Goal: Transaction & Acquisition: Register for event/course

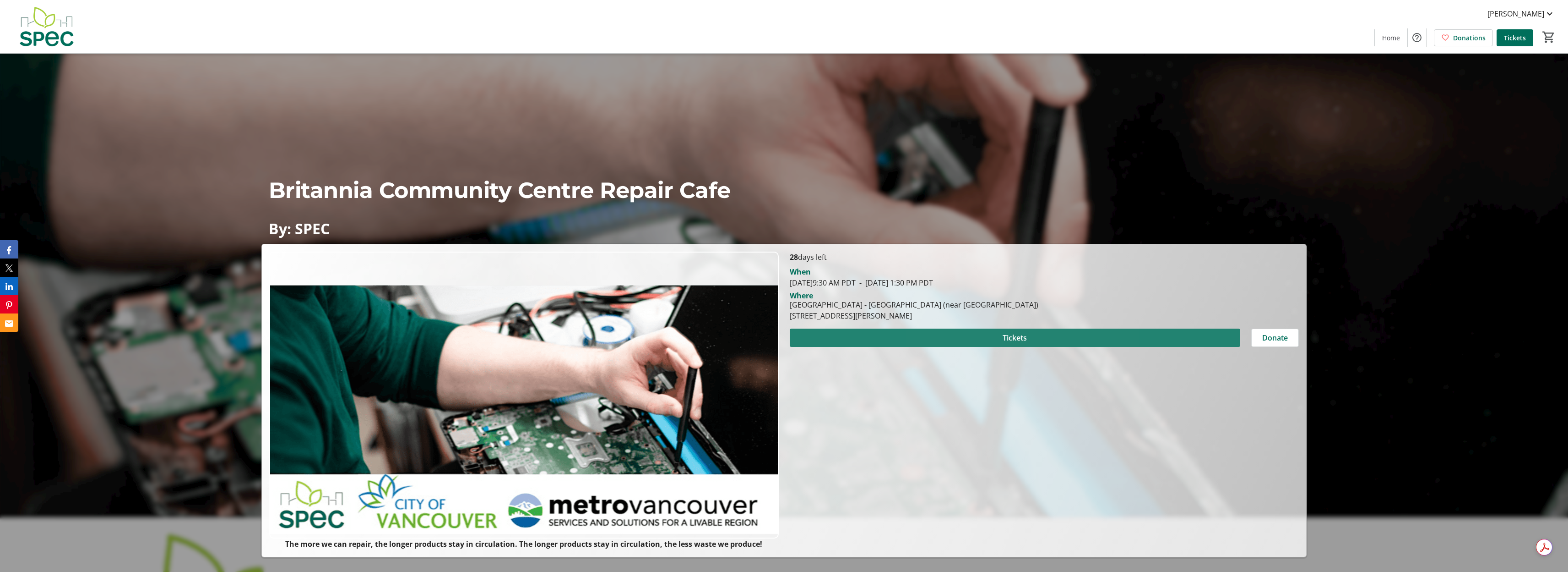
click at [1030, 335] on span at bounding box center [1015, 337] width 451 height 22
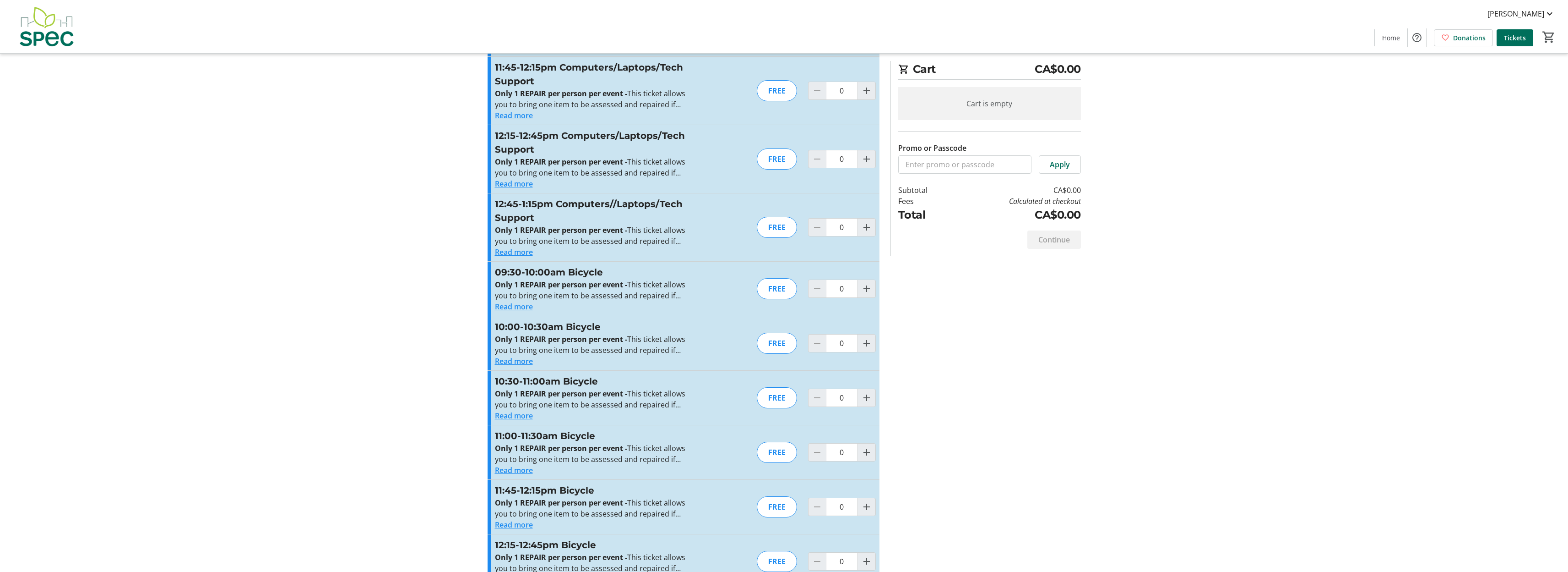
scroll to position [686, 0]
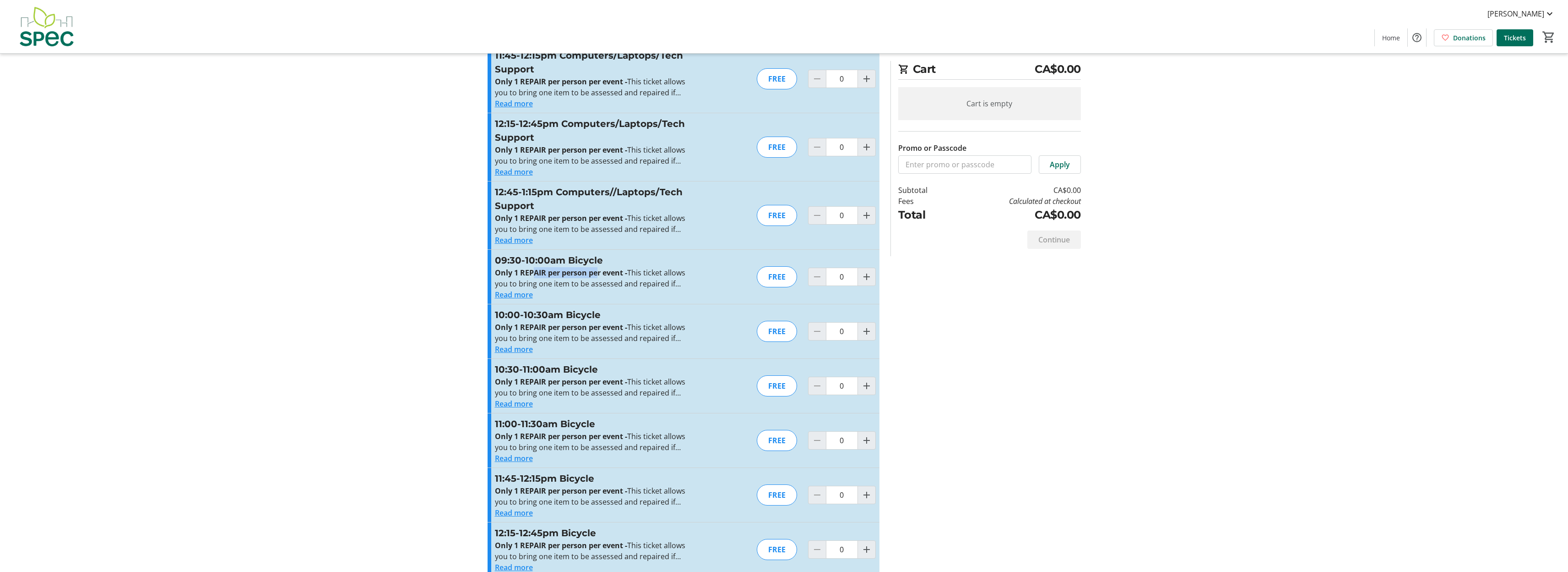
drag, startPoint x: 533, startPoint y: 273, endPoint x: 597, endPoint y: 273, distance: 64.0
click at [597, 273] on strong "Only 1 REPAIR per person per event -" at bounding box center [561, 272] width 133 height 10
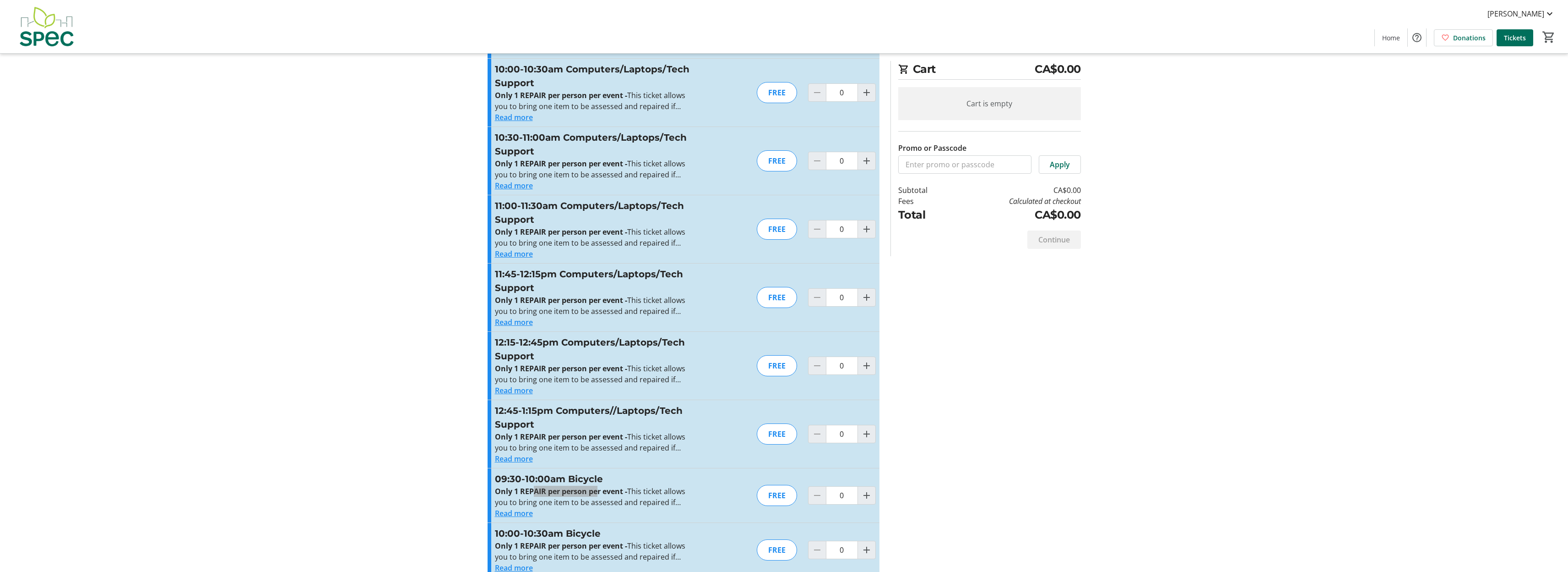
scroll to position [606, 0]
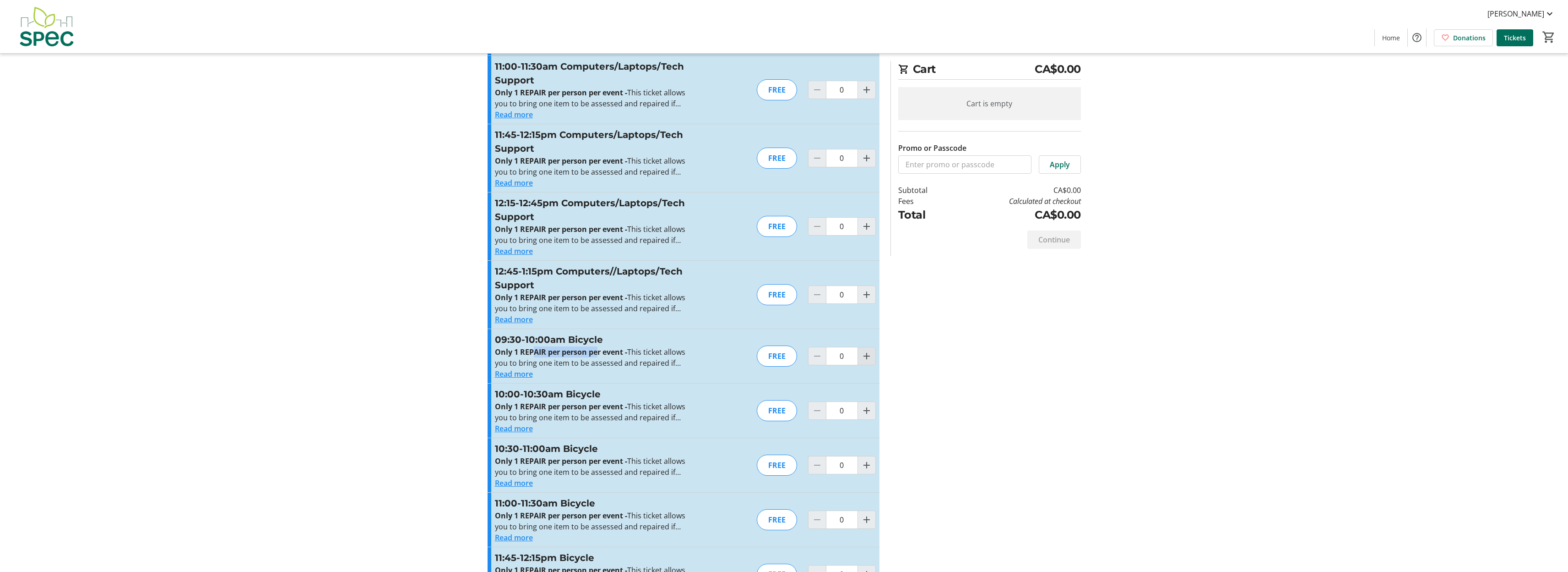
click at [868, 357] on mat-icon "Increment by one" at bounding box center [867, 356] width 11 height 11
type input "1"
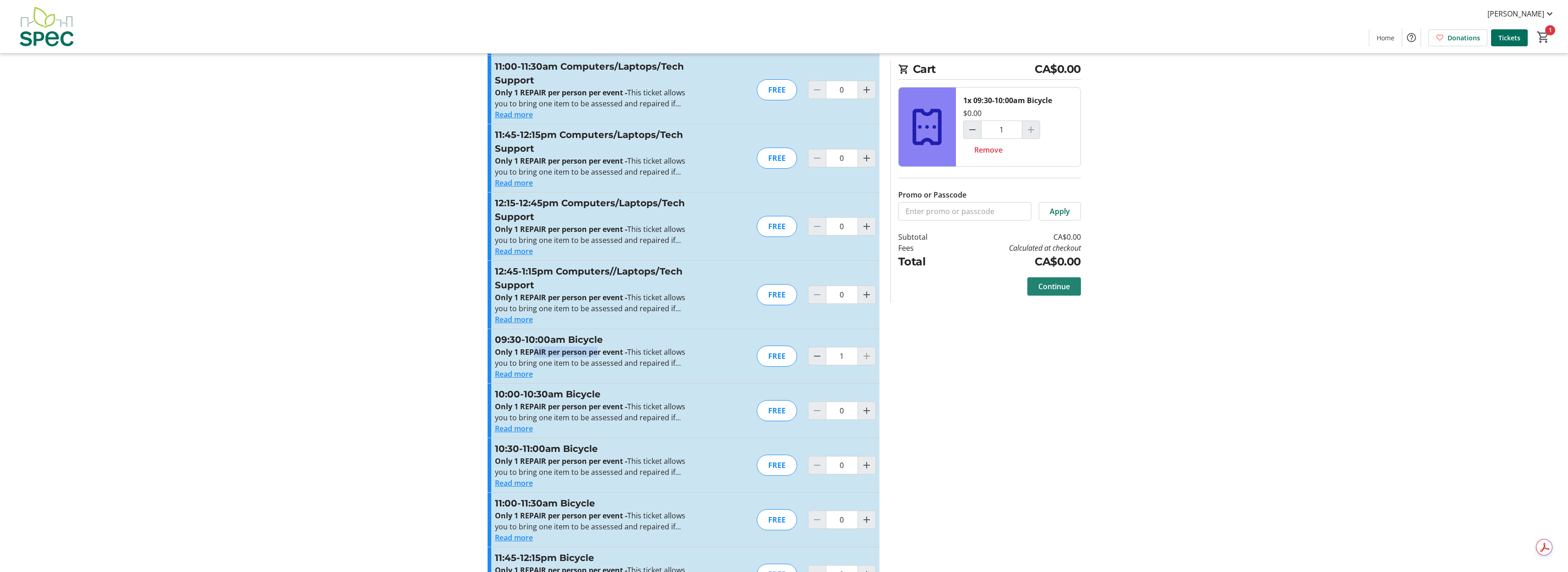
click at [1059, 289] on span "Continue" at bounding box center [1054, 286] width 32 height 11
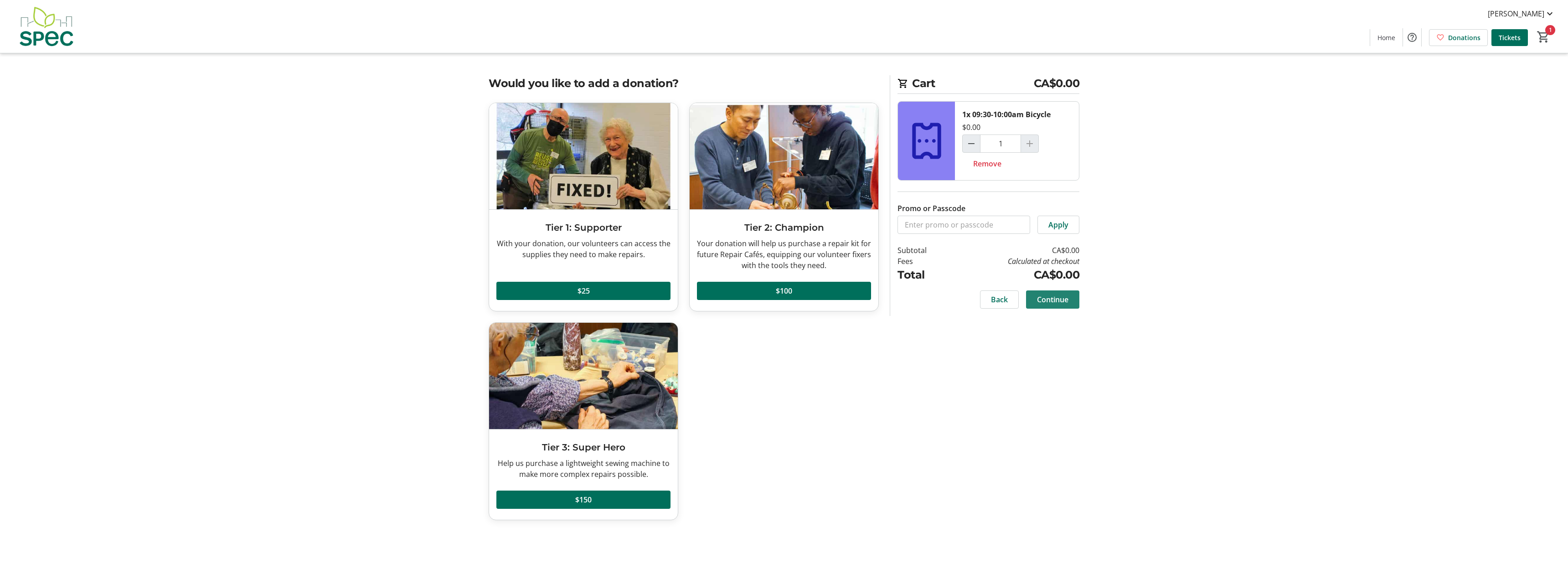
click at [1058, 298] on span "Continue" at bounding box center [1052, 299] width 31 height 11
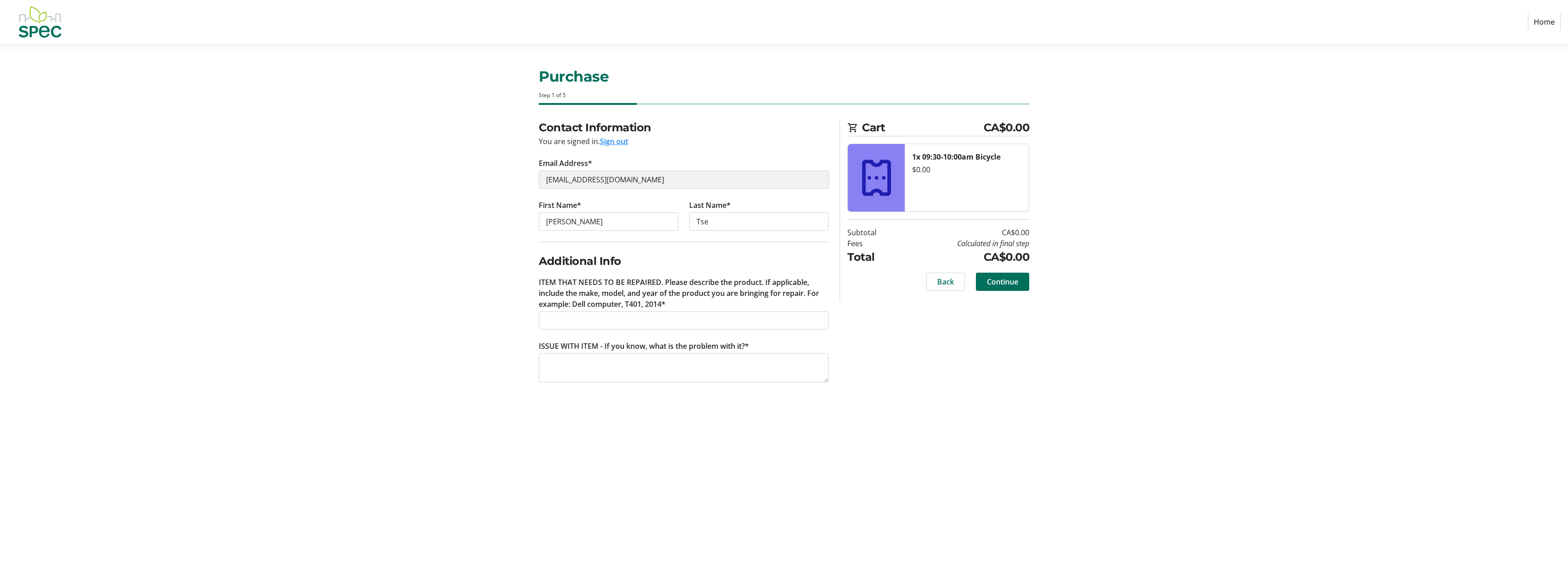
click at [616, 144] on button "Sign out" at bounding box center [613, 141] width 28 height 11
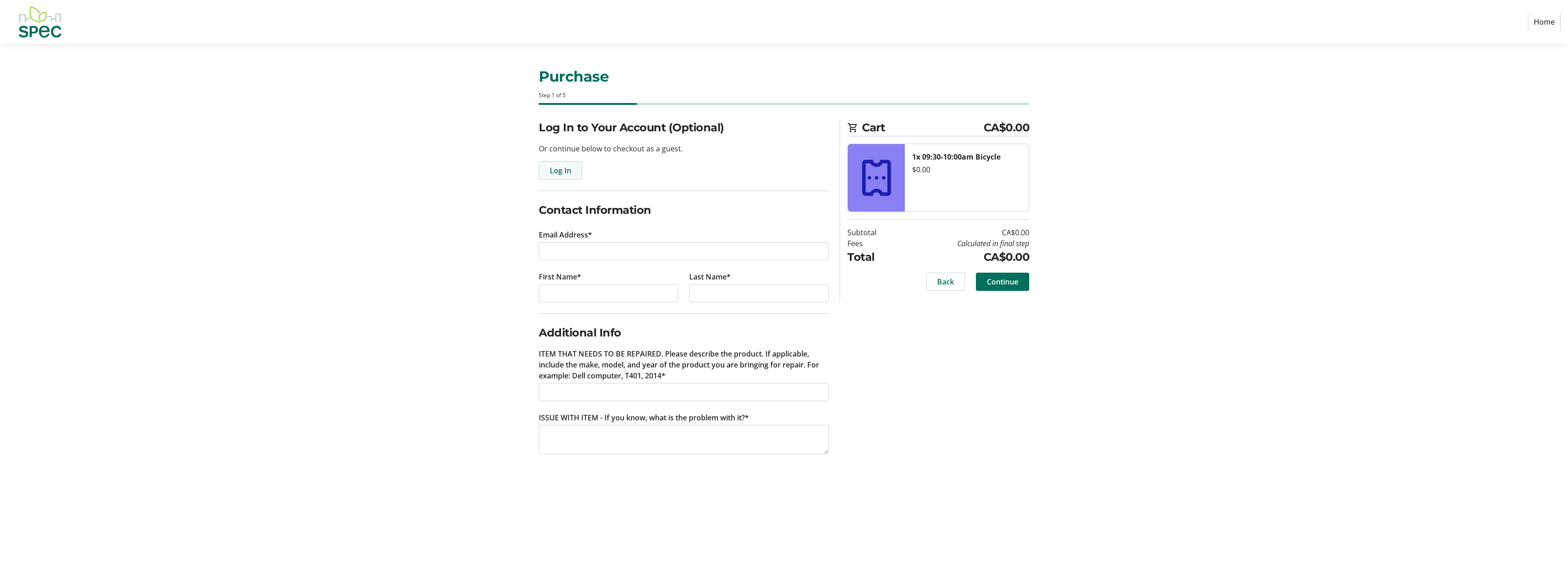
click at [574, 168] on span "button" at bounding box center [560, 170] width 42 height 22
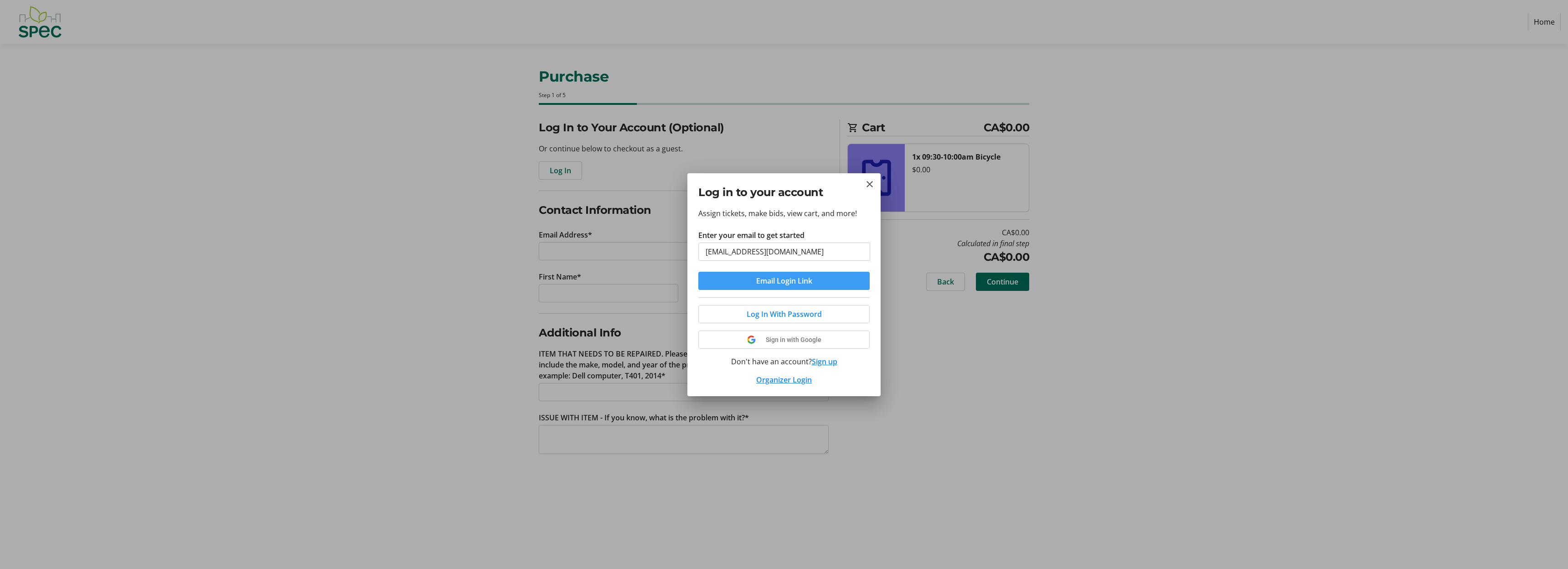
click at [766, 286] on span "submit" at bounding box center [784, 280] width 172 height 22
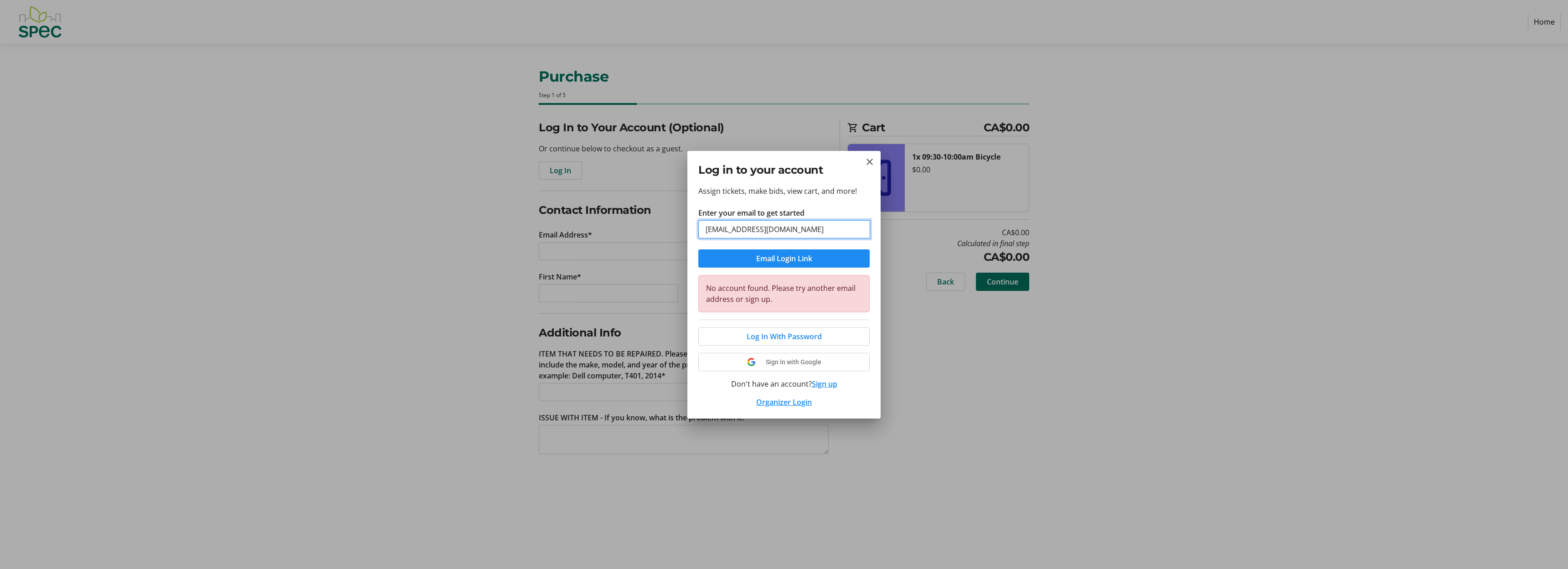
drag, startPoint x: 730, startPoint y: 227, endPoint x: 719, endPoint y: 231, distance: 11.7
click at [719, 231] on input "[EMAIL_ADDRESS][DOMAIN_NAME]" at bounding box center [784, 229] width 172 height 18
type input "[EMAIL_ADDRESS][DOMAIN_NAME]"
click at [744, 265] on span "submit" at bounding box center [784, 258] width 172 height 22
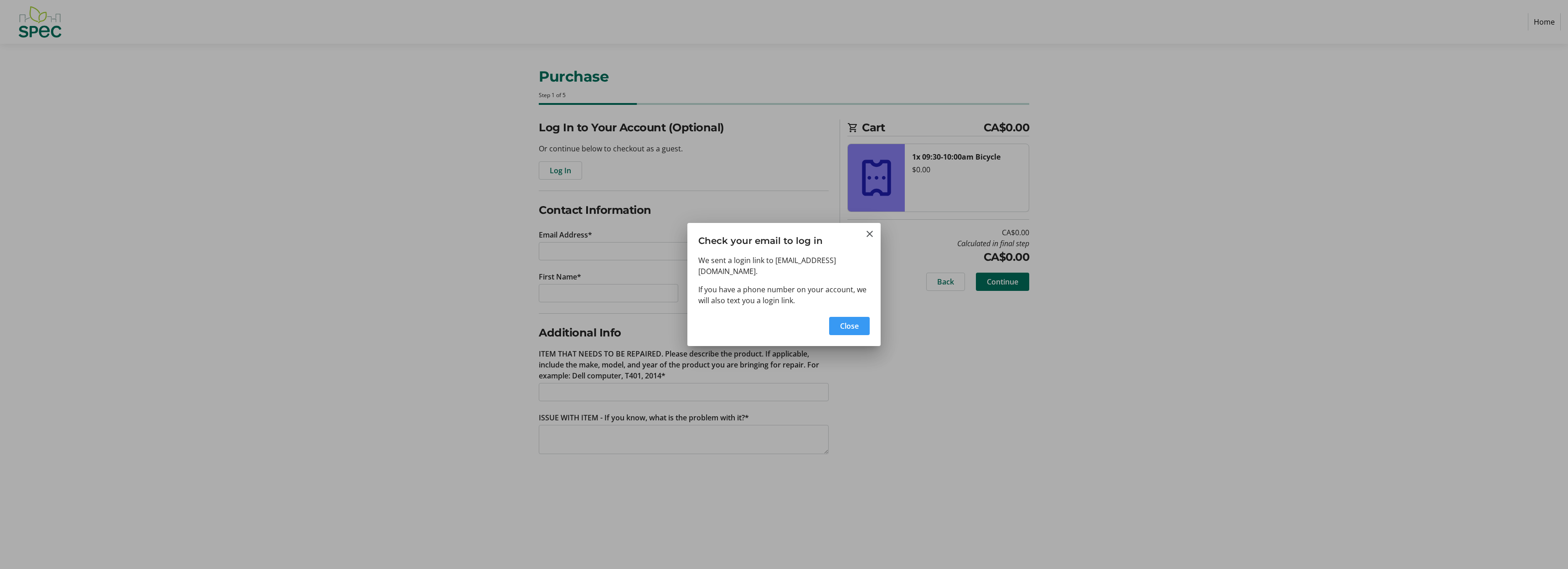
click at [864, 318] on span "button" at bounding box center [849, 325] width 40 height 22
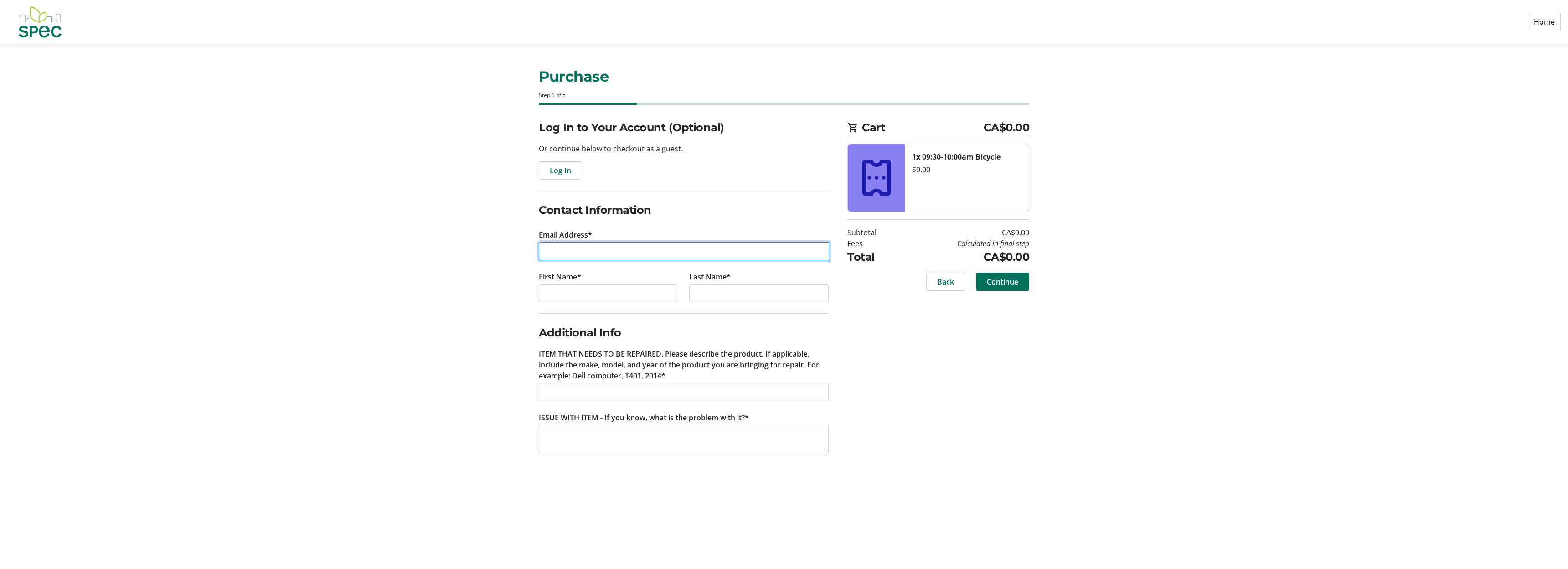
click at [599, 254] on input "Email Address*" at bounding box center [683, 251] width 290 height 18
type input "[EMAIL_ADDRESS][DOMAIN_NAME]"
type input "[PERSON_NAME]"
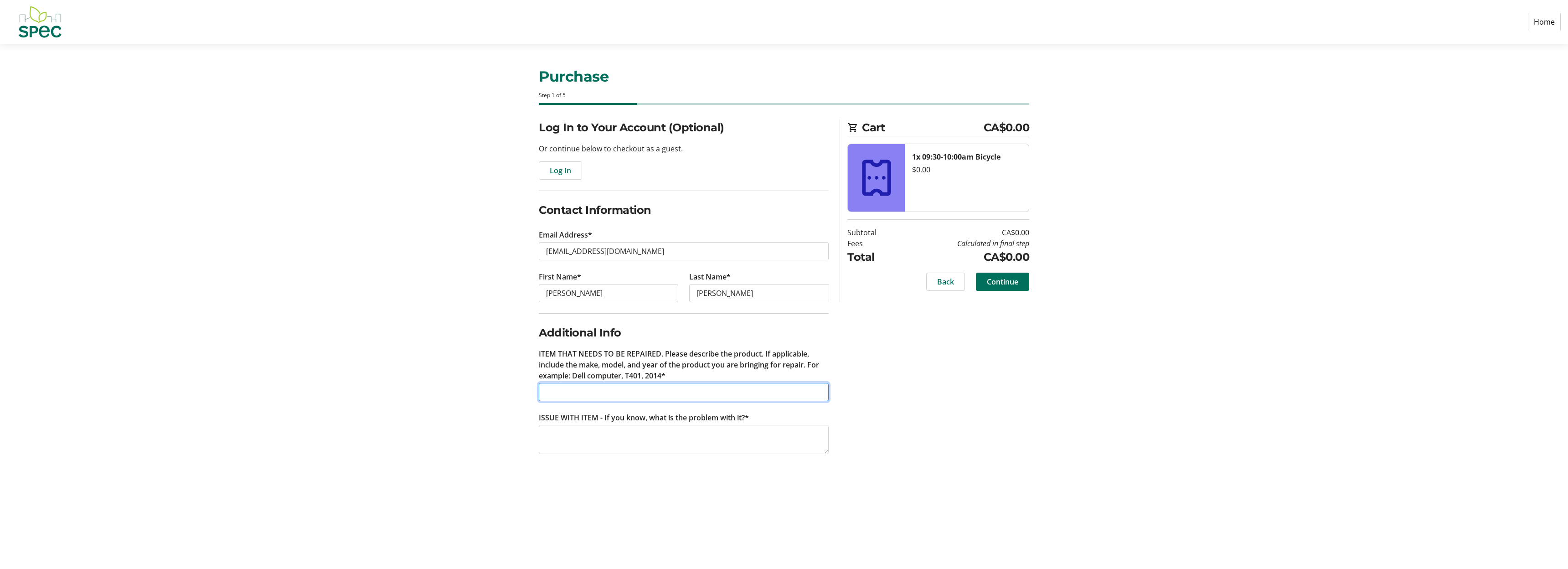
click at [627, 392] on input "ITEM THAT NEEDS TO BE REPAIRED. Please describe the product. If applicable, inc…" at bounding box center [683, 392] width 290 height 18
click at [1019, 283] on span at bounding box center [1002, 281] width 53 height 22
click at [588, 392] on input "ITEM THAT NEEDS TO BE REPAIRED. Please describe the product. If applicable, inc…" at bounding box center [683, 392] width 290 height 18
click at [564, 392] on input "Bike brake is too far for th ekid" at bounding box center [683, 392] width 290 height 18
drag, startPoint x: 654, startPoint y: 395, endPoint x: 708, endPoint y: 394, distance: 54.0
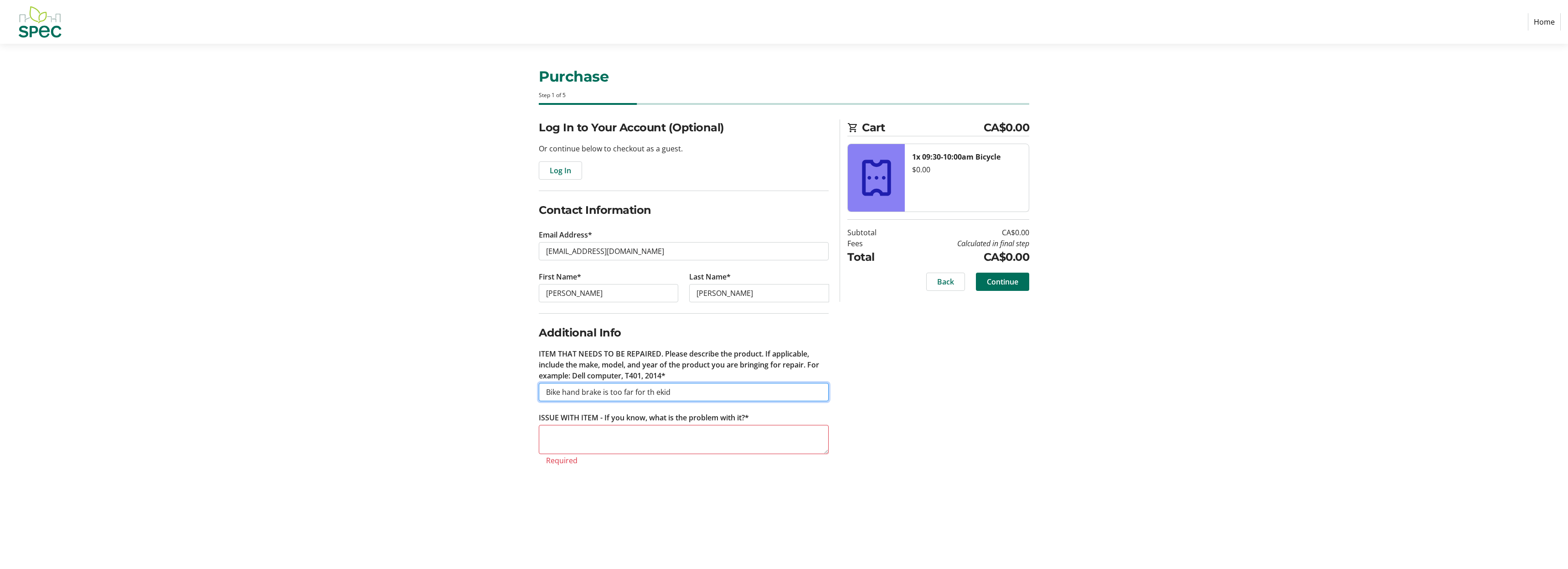
click at [708, 394] on input "Bike hand brake is too far for th ekid" at bounding box center [683, 392] width 290 height 18
type input "Bike hand brake is too far for the kid requires adjusting to closer location fo…"
type input "Kids bike"
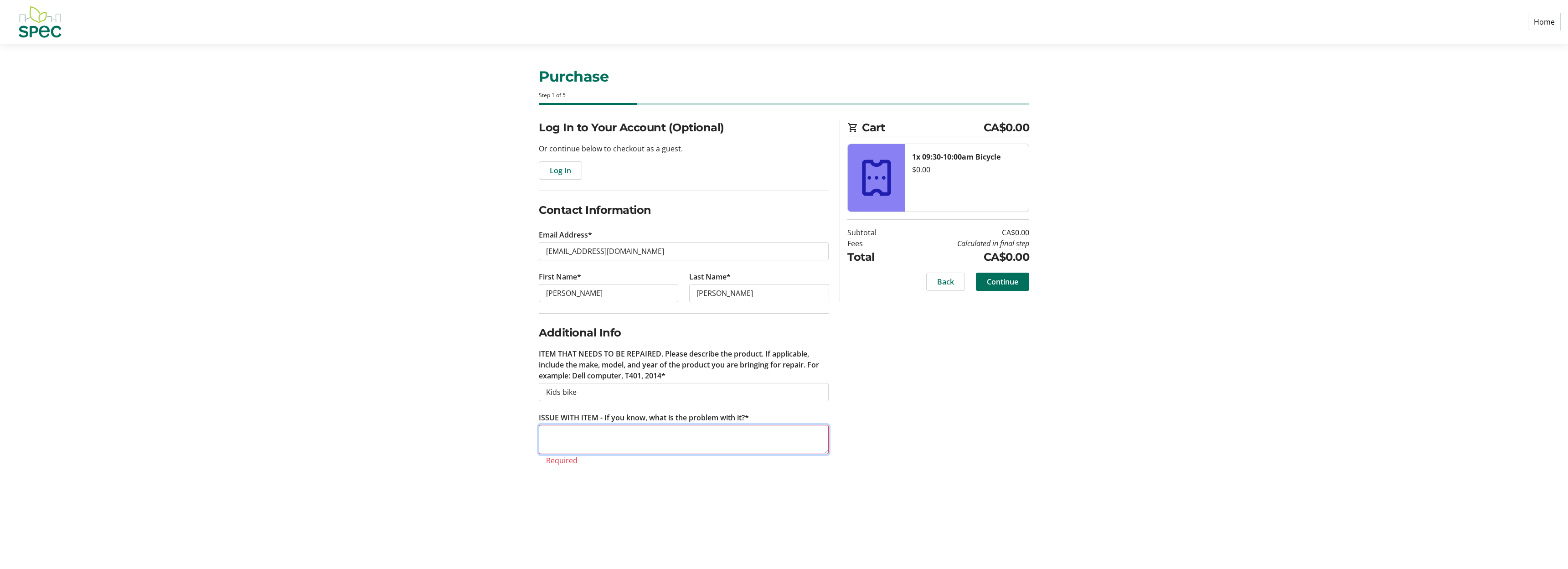
paste textarea "Bike hand brake is too far for the kid requires adjusting to closer location fo…"
type textarea "Bike hand brake is too far for the kid requires adjusting to closer location fo…"
click at [1009, 286] on span "Continue" at bounding box center [1002, 281] width 31 height 11
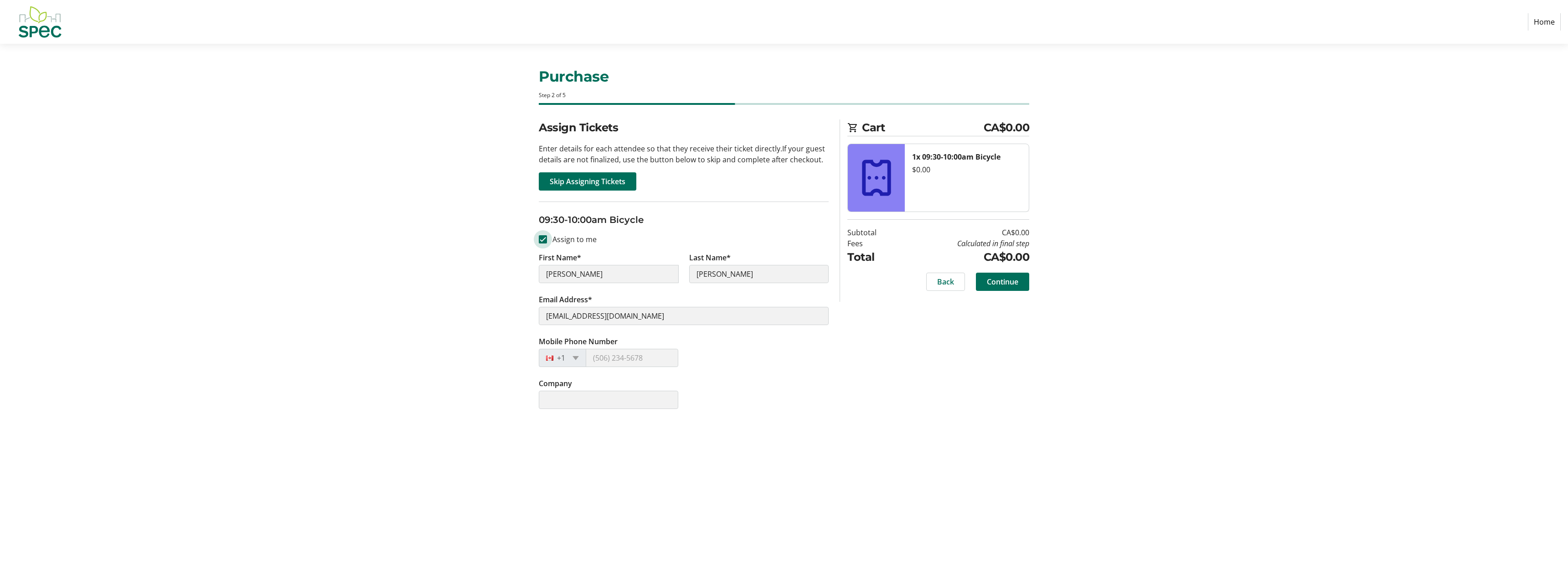
click at [542, 237] on input "Assign to me" at bounding box center [542, 239] width 8 height 8
checkbox input "false"
click at [619, 356] on input "Mobile Phone Number" at bounding box center [632, 358] width 93 height 18
click at [539, 238] on input "Assign to me" at bounding box center [542, 239] width 8 height 8
checkbox input "true"
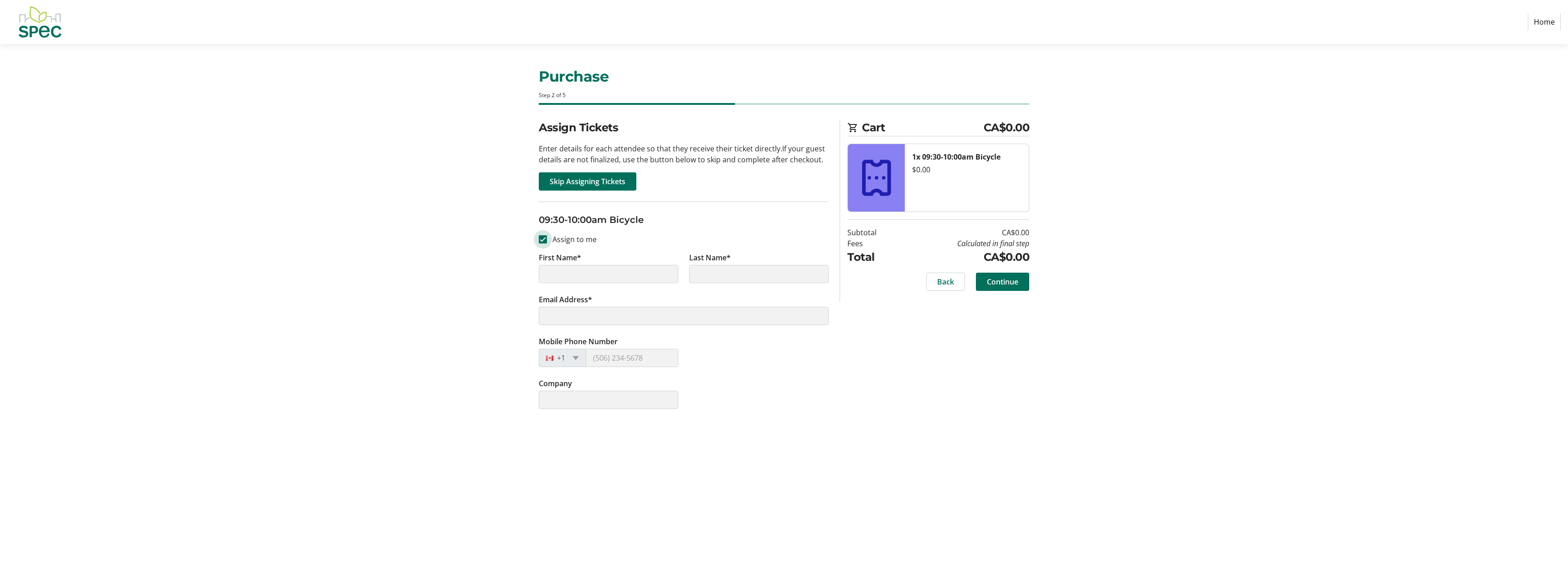
type input "[PERSON_NAME]"
type input "[EMAIL_ADDRESS][DOMAIN_NAME]"
click at [1006, 282] on span "Continue" at bounding box center [1002, 281] width 31 height 11
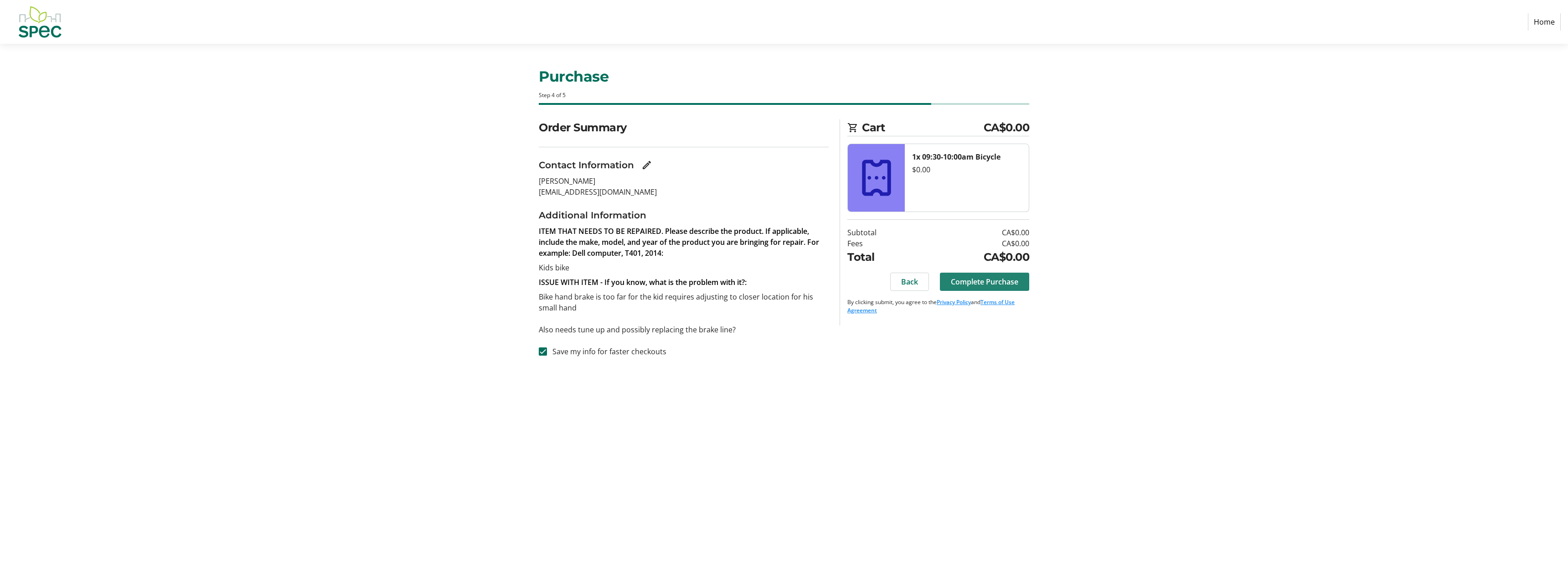
click at [979, 287] on span at bounding box center [984, 281] width 89 height 22
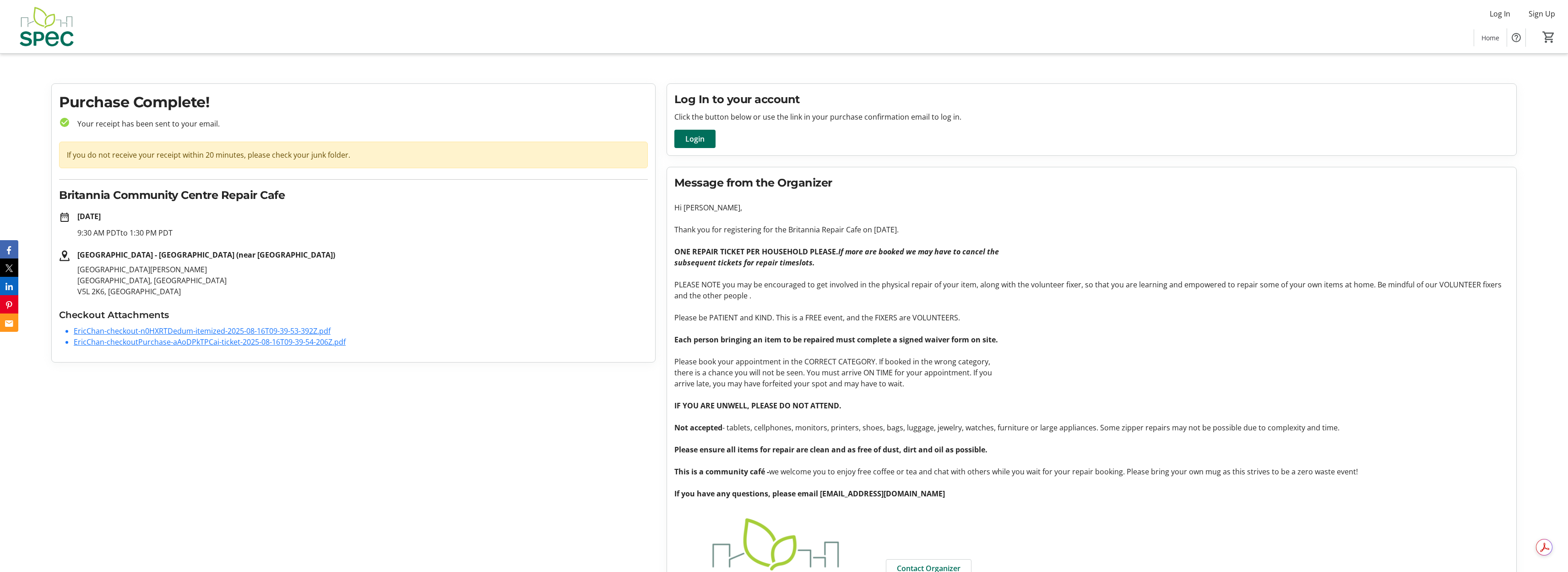
click at [139, 291] on p "[STREET_ADDRESS][PERSON_NAME]" at bounding box center [363, 280] width 571 height 33
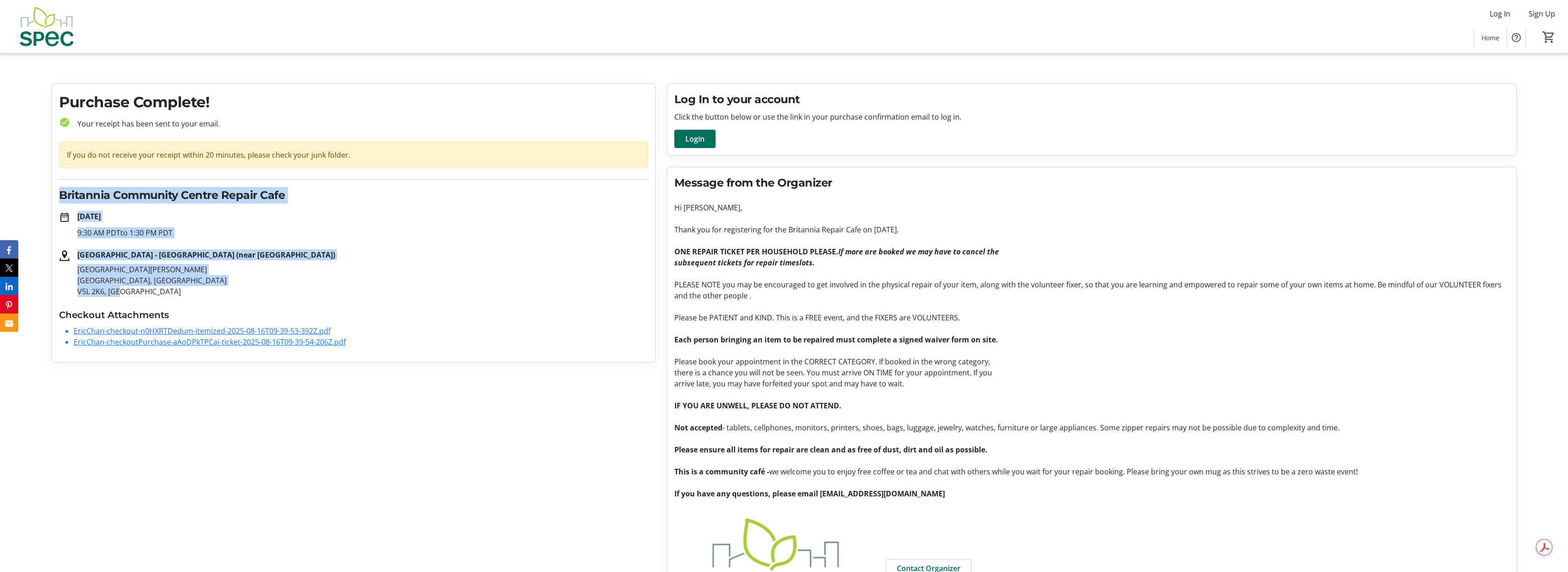
drag, startPoint x: 134, startPoint y: 293, endPoint x: 48, endPoint y: 196, distance: 129.6
click at [48, 196] on div "Purchase Complete! check_circle Your receipt has been sent to your email. If yo…" at bounding box center [353, 358] width 615 height 550
copy div "[GEOGRAPHIC_DATA] Repair Cafe date_range [DATE] 9:30 AM PDT to 1:30 PM PDT [GEO…"
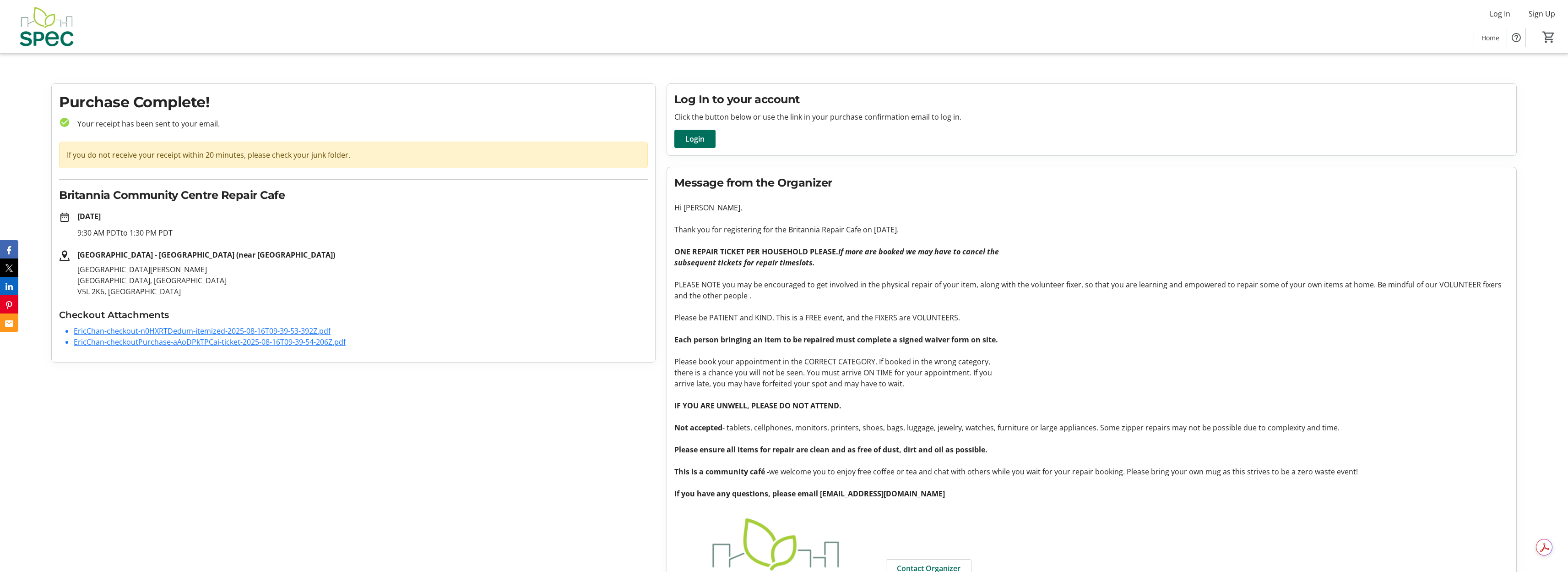
click at [412, 83] on div "Purchase Complete! check_circle Your receipt has been sent to your email. If yo…" at bounding box center [353, 222] width 604 height 279
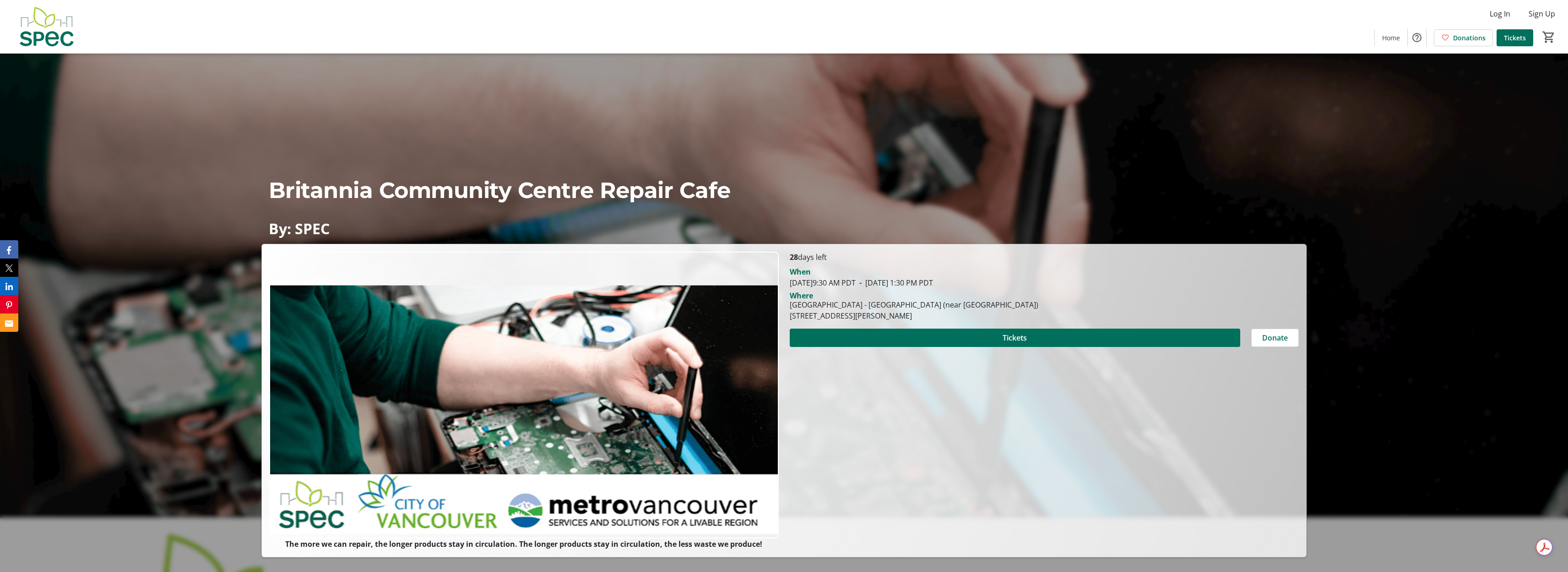
drag, startPoint x: 951, startPoint y: 321, endPoint x: 789, endPoint y: 259, distance: 173.5
click at [789, 259] on div "28 days left [PERSON_NAME][DATE] 9:30 AM PDT - [DATE] 1:30 PM PDT Where [GEOGRA…" at bounding box center [1045, 400] width 520 height 298
copy div "28 days left [PERSON_NAME][DATE] 9:30 AM PDT - [DATE] 1:30 PM PDT Where [GEOGRA…"
click at [1083, 298] on div "Where" at bounding box center [1045, 295] width 520 height 7
click at [969, 340] on span at bounding box center [1015, 337] width 451 height 22
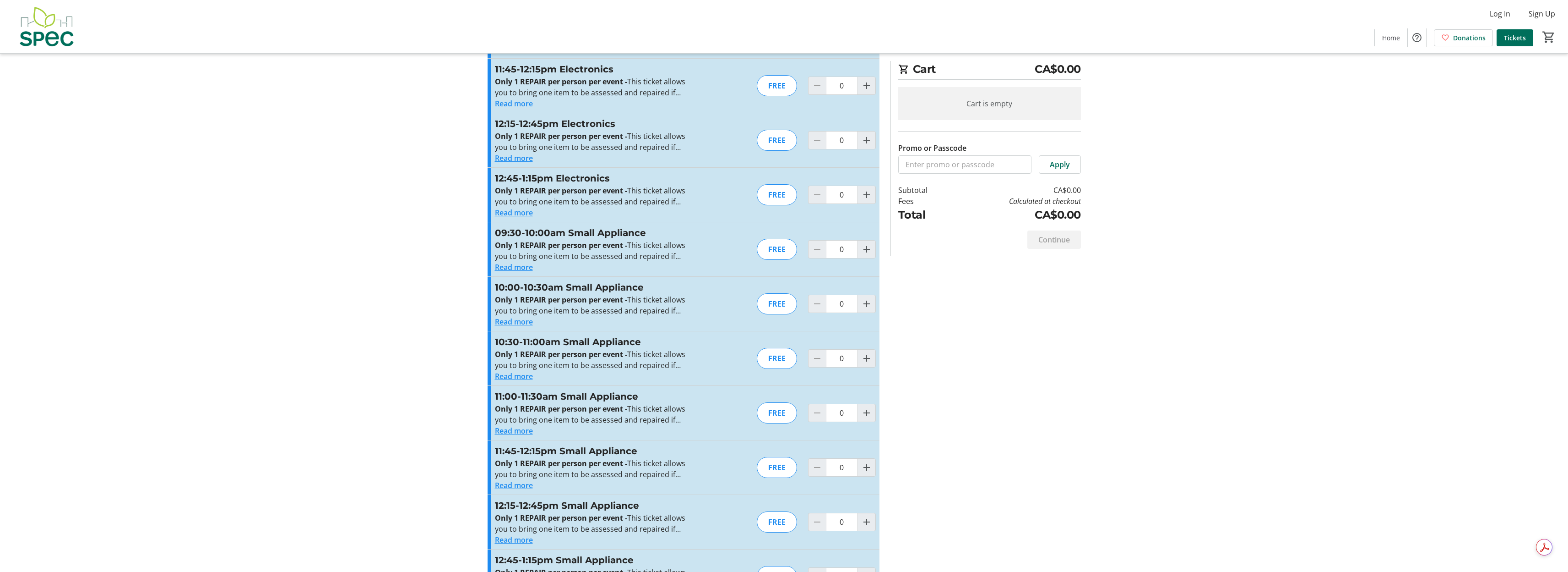
scroll to position [1519, 0]
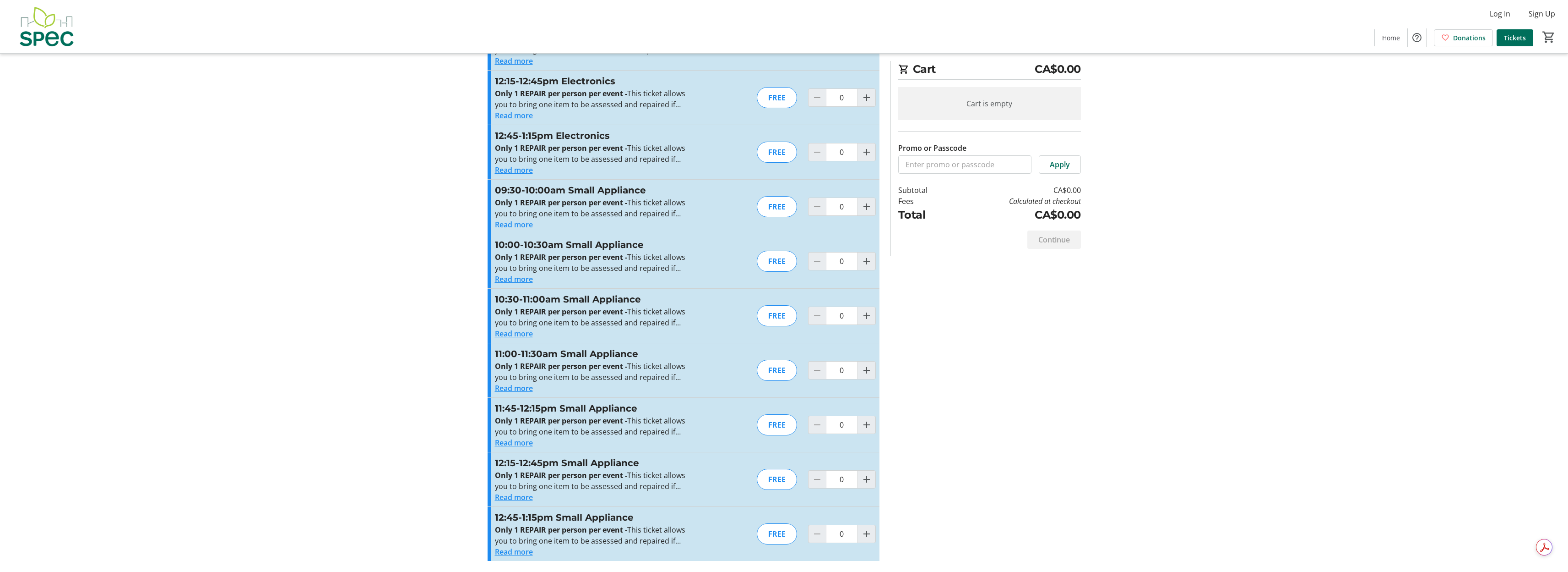
click at [511, 501] on button "Read more" at bounding box center [514, 497] width 38 height 11
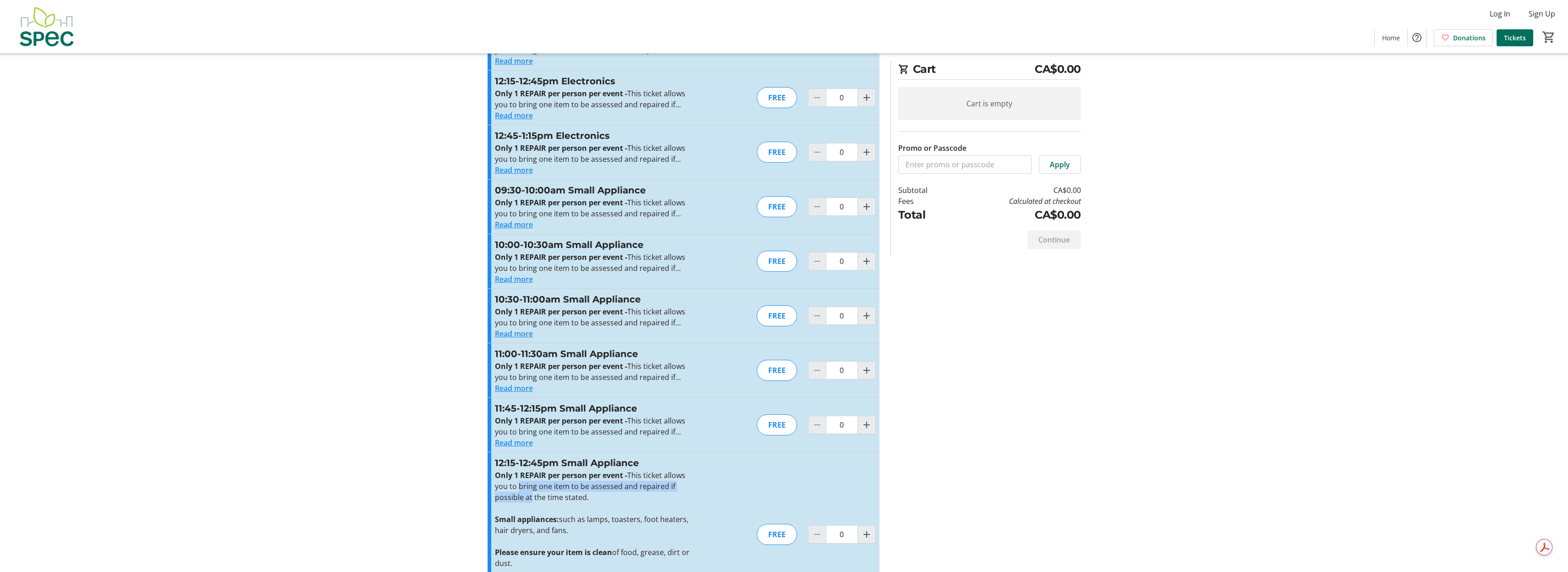
drag, startPoint x: 519, startPoint y: 490, endPoint x: 530, endPoint y: 495, distance: 12.1
click at [530, 495] on p "Only 1 REPAIR per person per event - This ticket allows you to bring one item t…" at bounding box center [595, 486] width 201 height 33
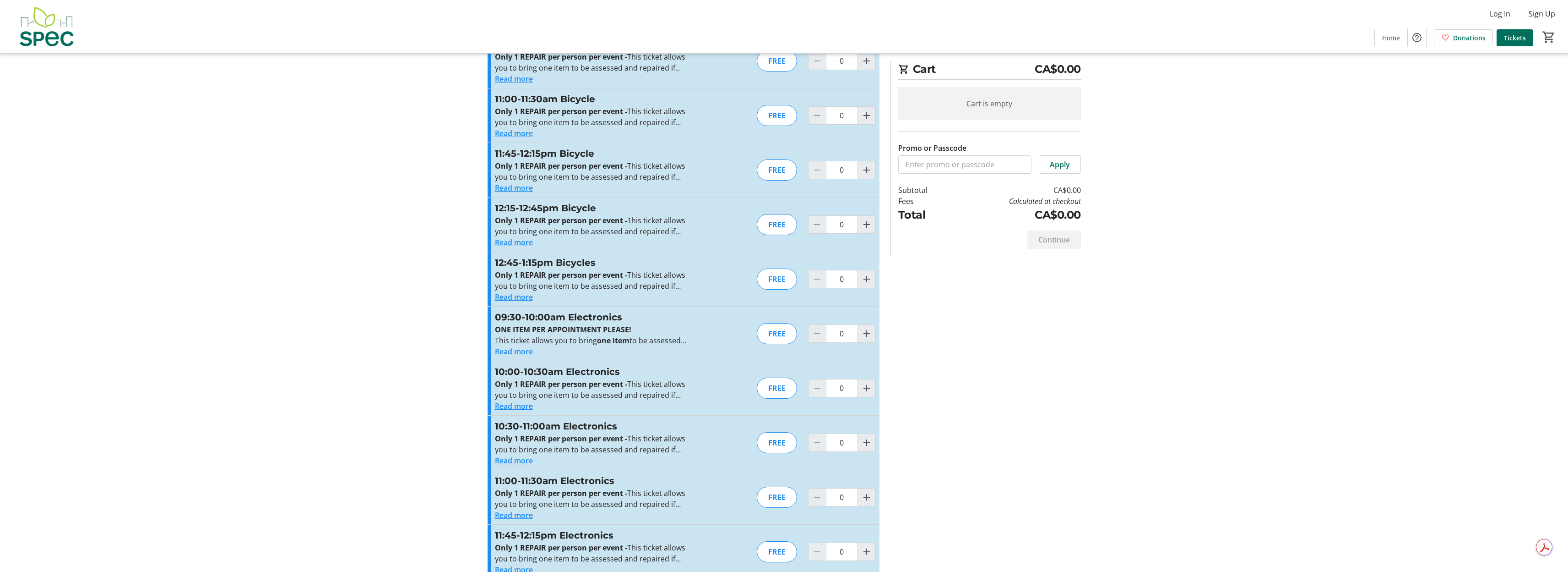
scroll to position [1005, 0]
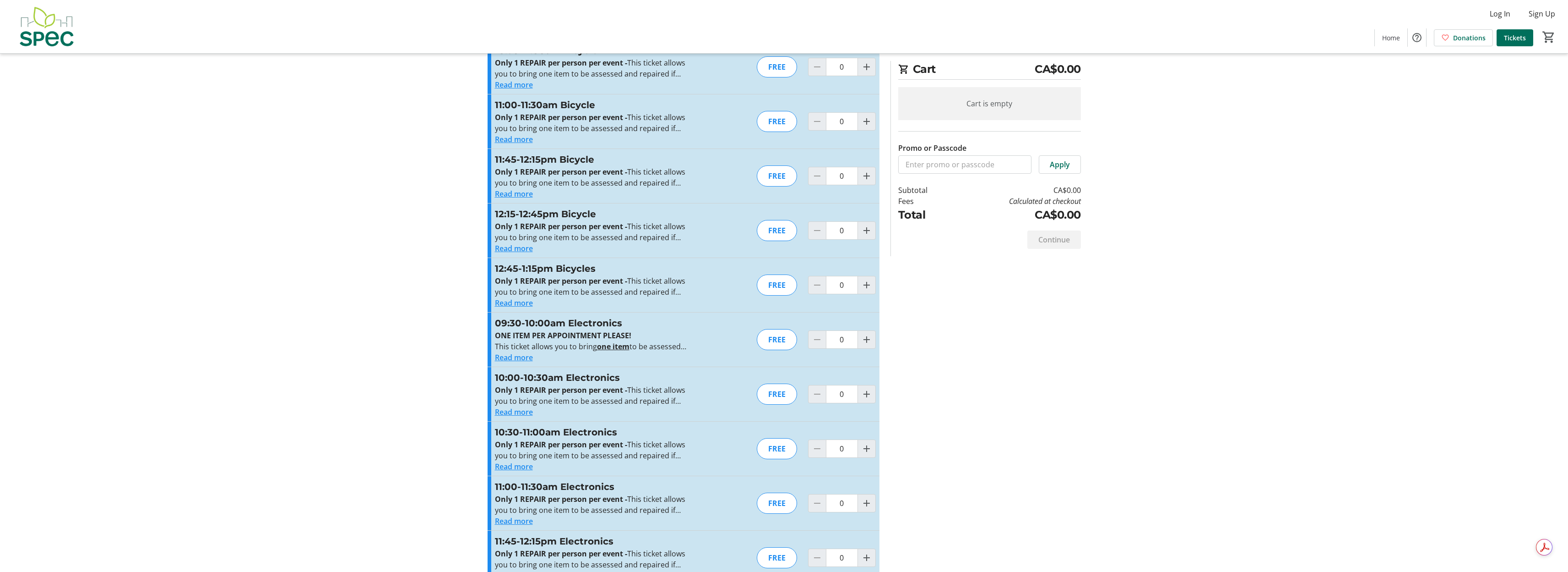
click at [515, 352] on button "Read more" at bounding box center [514, 357] width 38 height 11
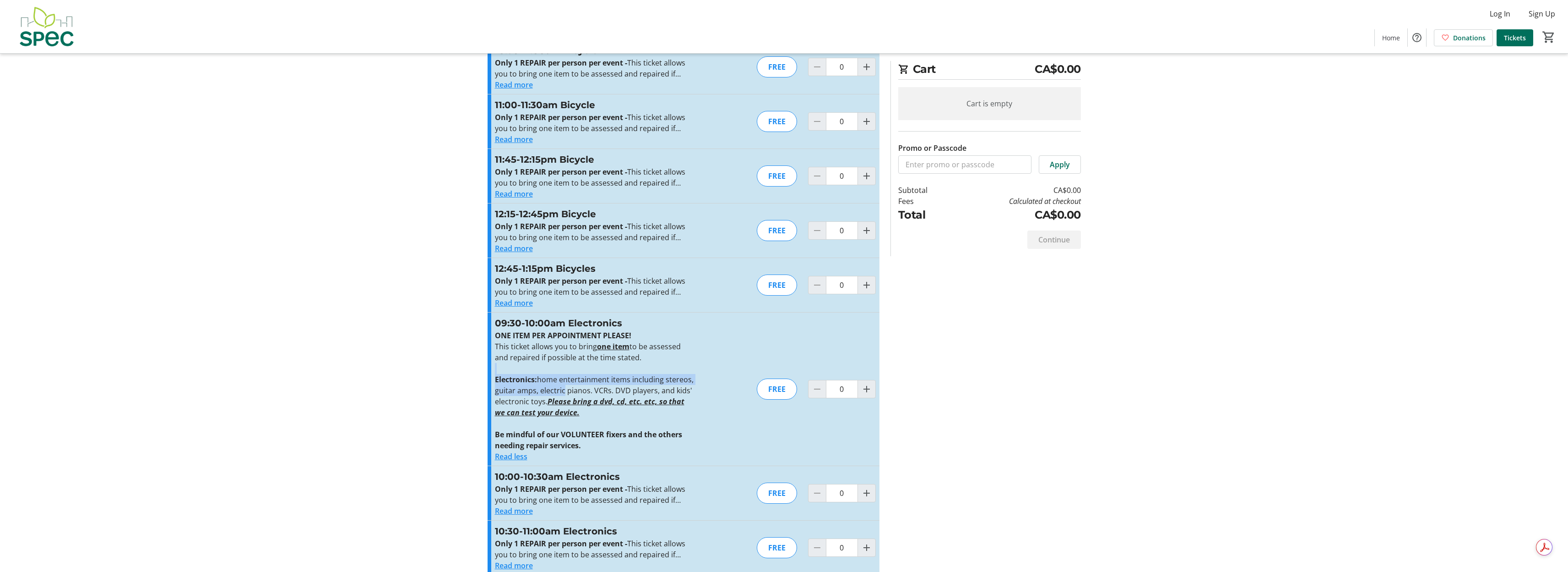
drag, startPoint x: 545, startPoint y: 373, endPoint x: 563, endPoint y: 389, distance: 24.1
click at [563, 389] on div "ONE ITEM PER APPOINTMENT PLEASE! This ticket allows you to bring one item to be…" at bounding box center [595, 390] width 201 height 121
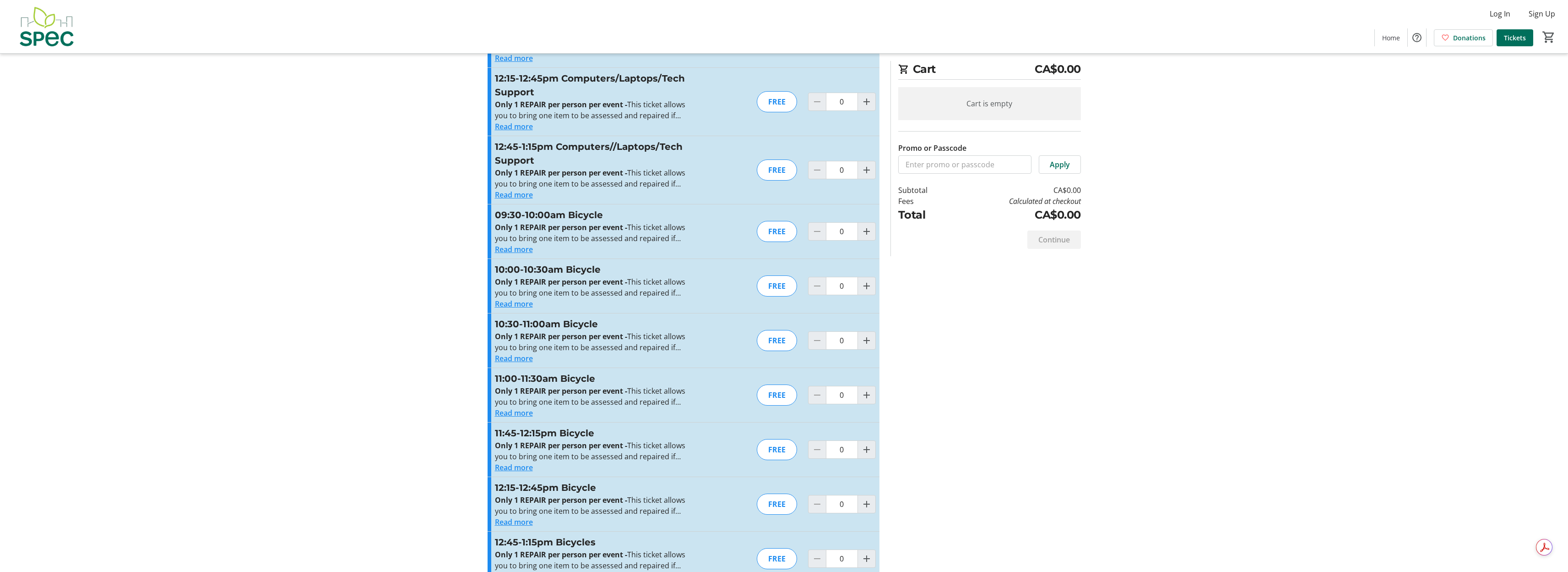
scroll to position [614, 0]
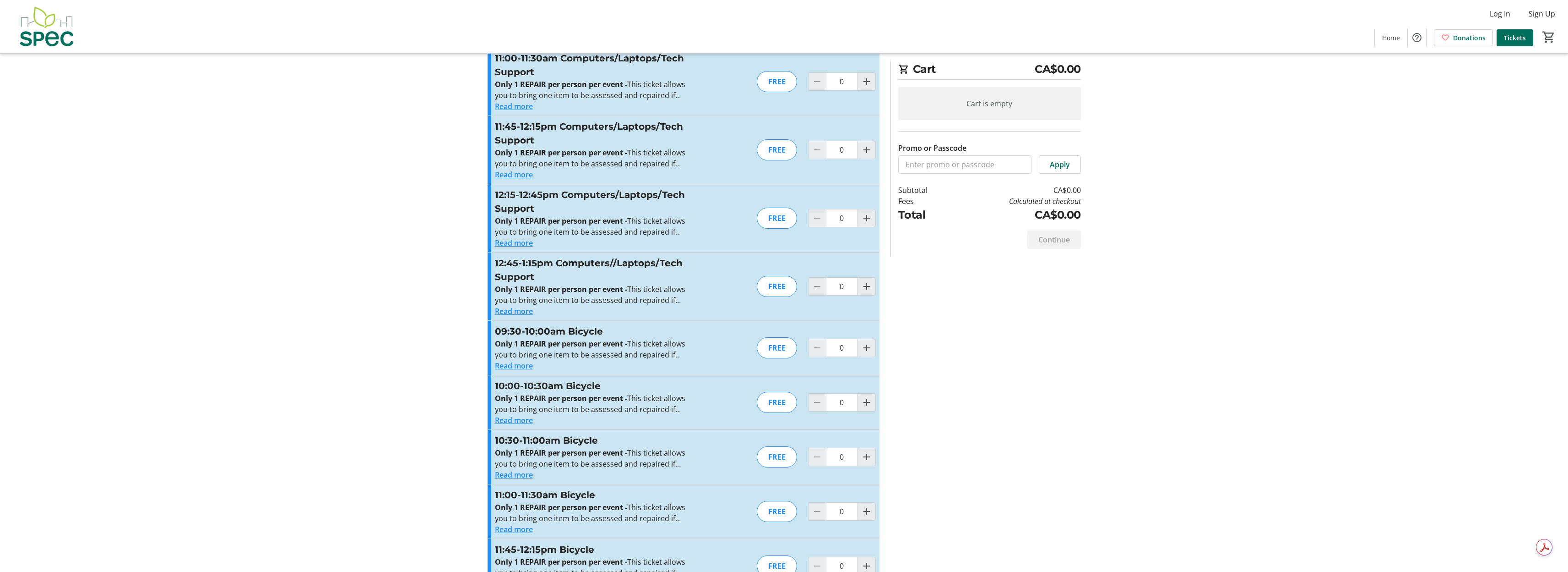
click at [518, 312] on button "Read more" at bounding box center [514, 311] width 38 height 11
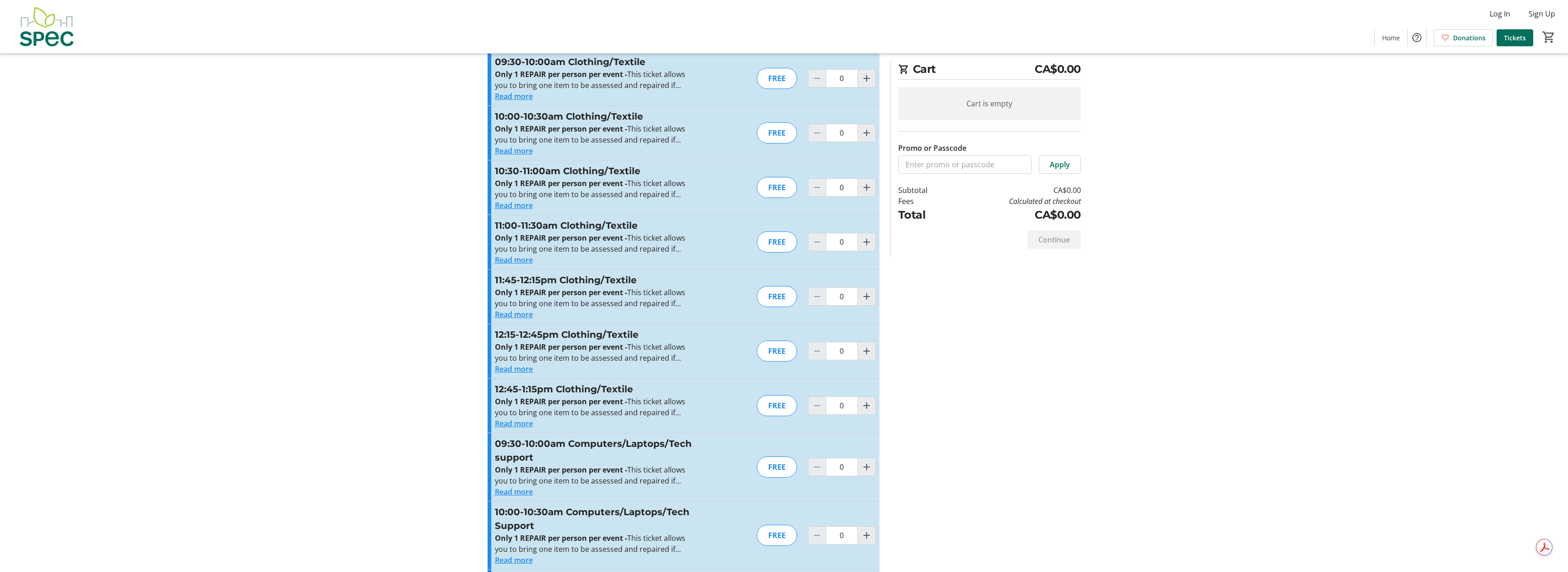
scroll to position [0, 0]
